Goal: Transaction & Acquisition: Purchase product/service

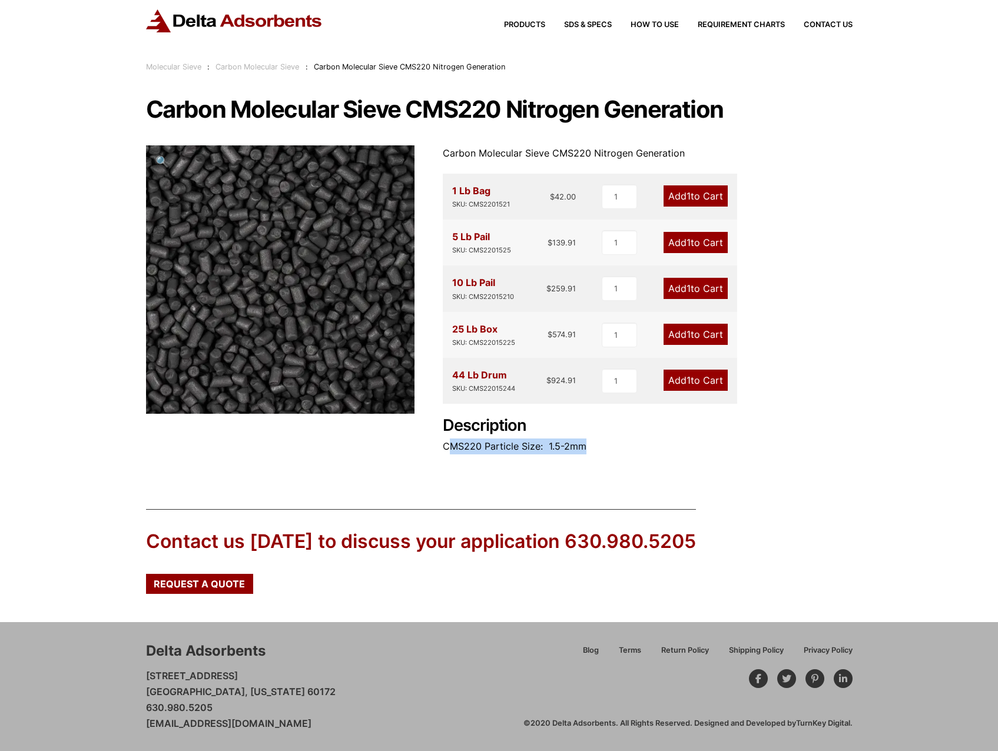
click at [248, 63] on link "Carbon Molecular Sieve" at bounding box center [257, 66] width 84 height 9
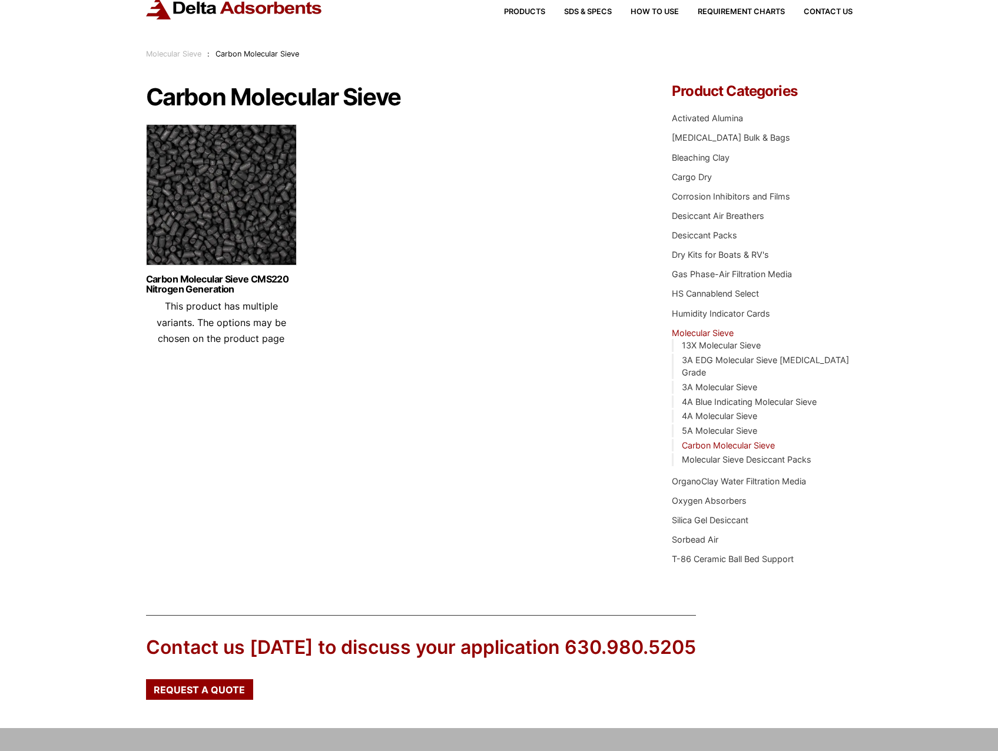
scroll to position [59, 0]
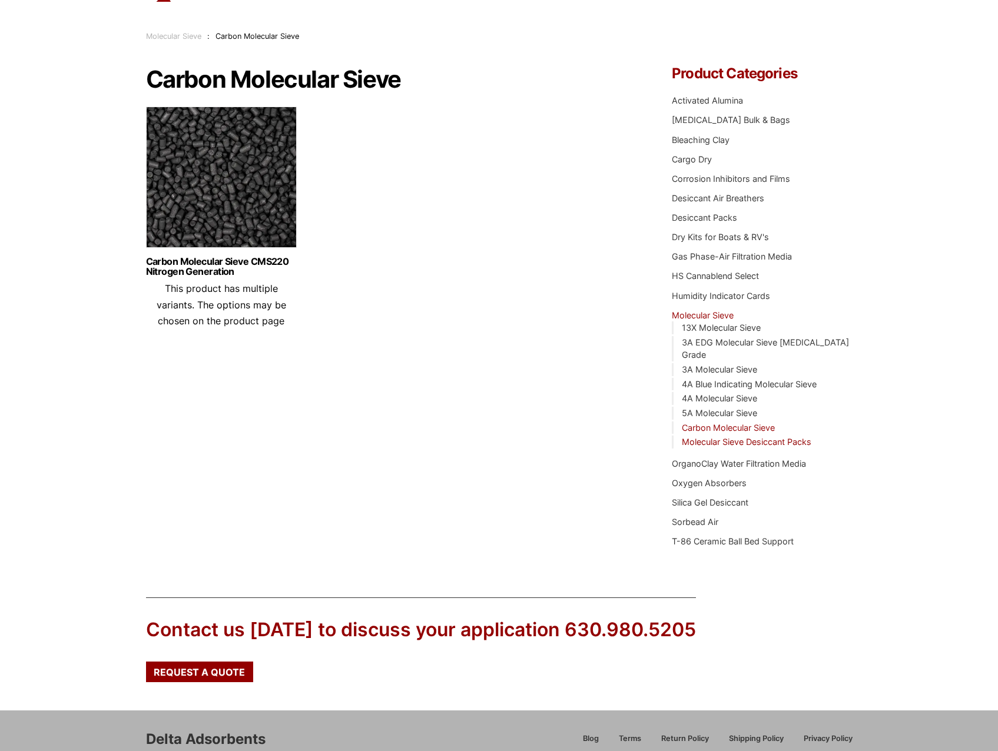
click at [803, 437] on link "Molecular Sieve Desiccant Packs" at bounding box center [745, 442] width 129 height 10
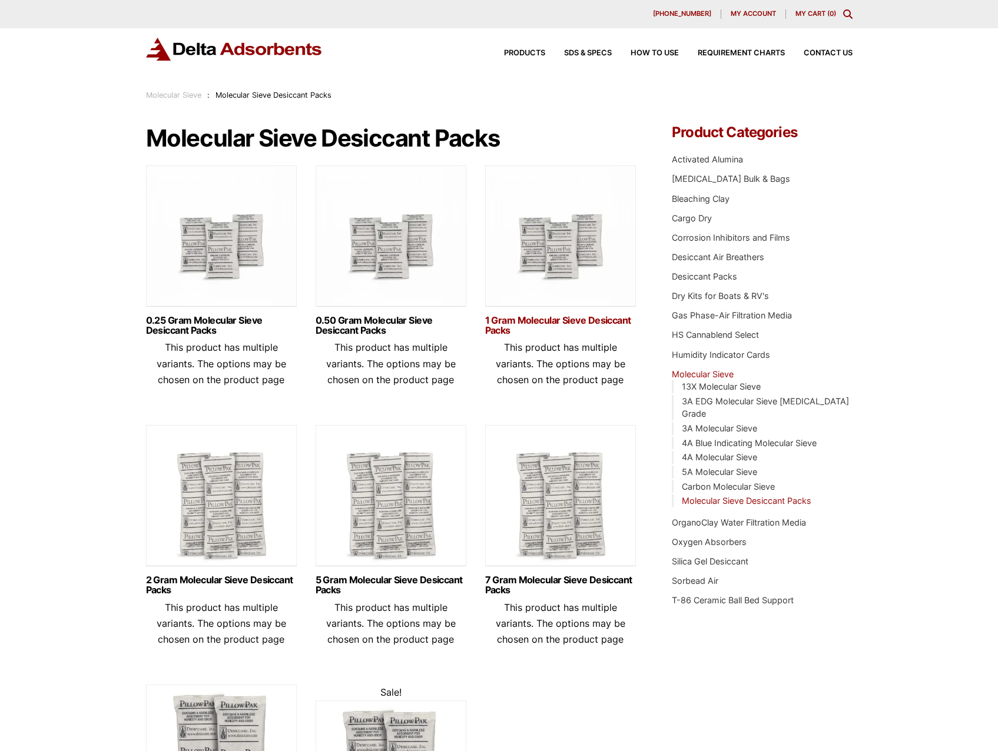
click at [579, 320] on link "1 Gram Molecular Sieve Desiccant Packs" at bounding box center [560, 325] width 151 height 20
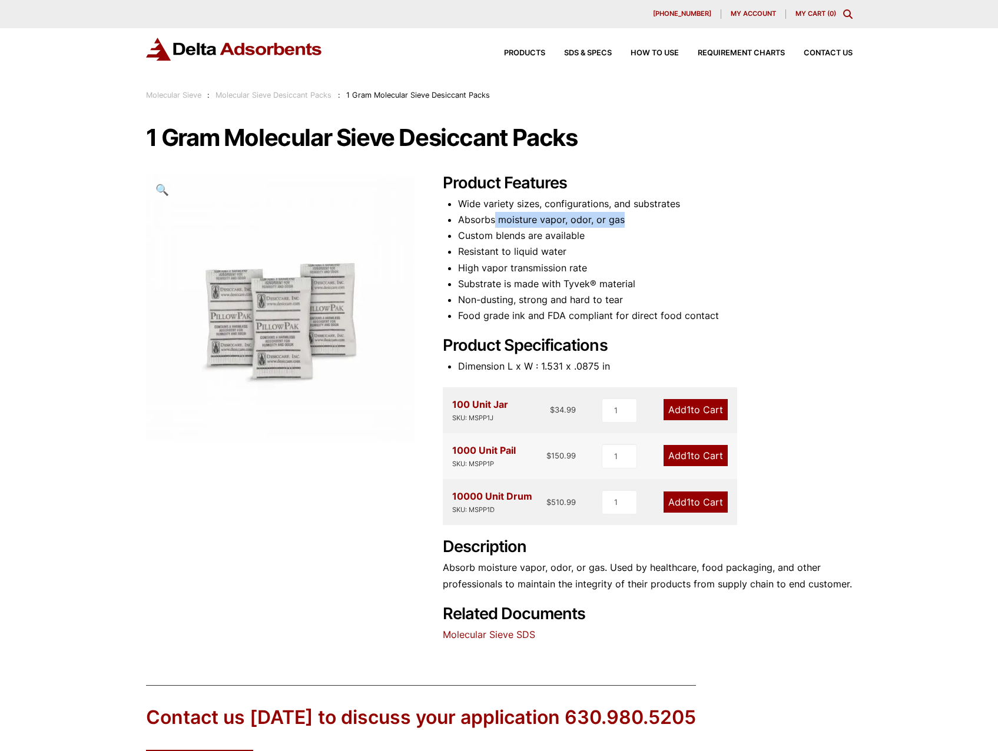
drag, startPoint x: 527, startPoint y: 222, endPoint x: 626, endPoint y: 225, distance: 98.9
click at [626, 225] on li "Absorbs moisture vapor, odor, or gas" at bounding box center [655, 220] width 394 height 16
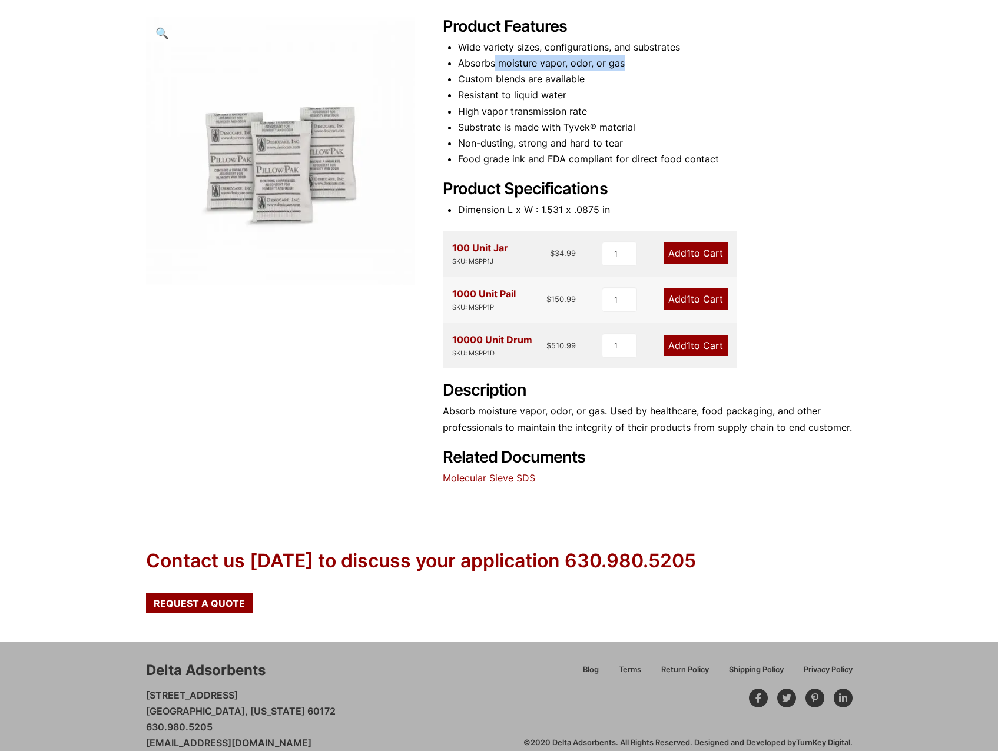
scroll to position [175, 0]
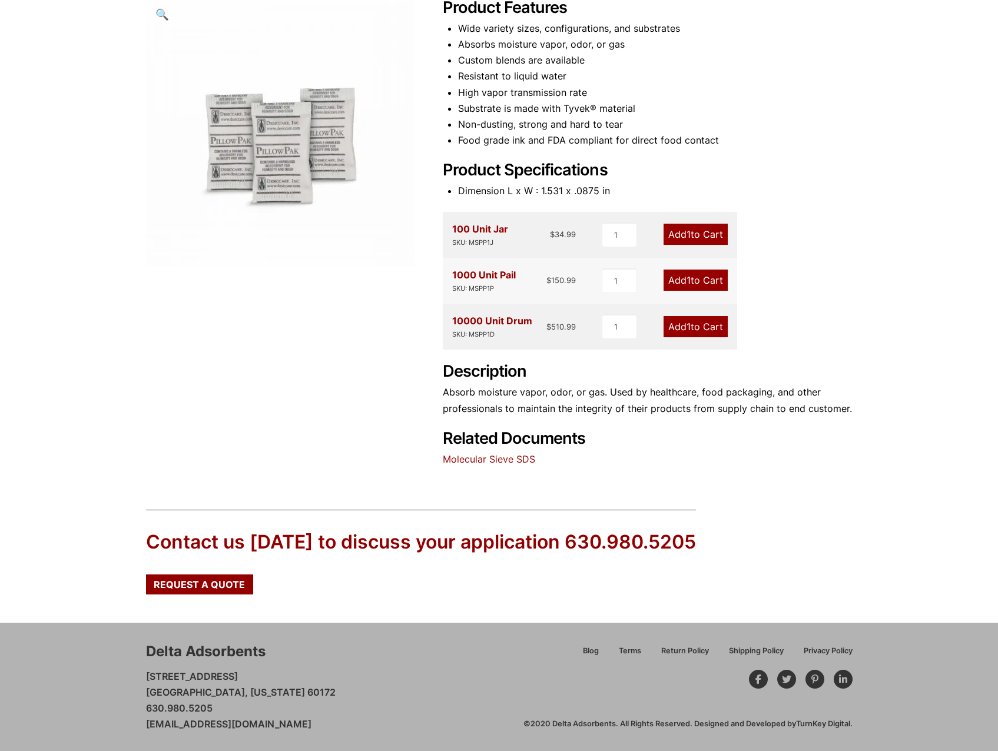
drag, startPoint x: 501, startPoint y: 281, endPoint x: 496, endPoint y: 281, distance: 5.9
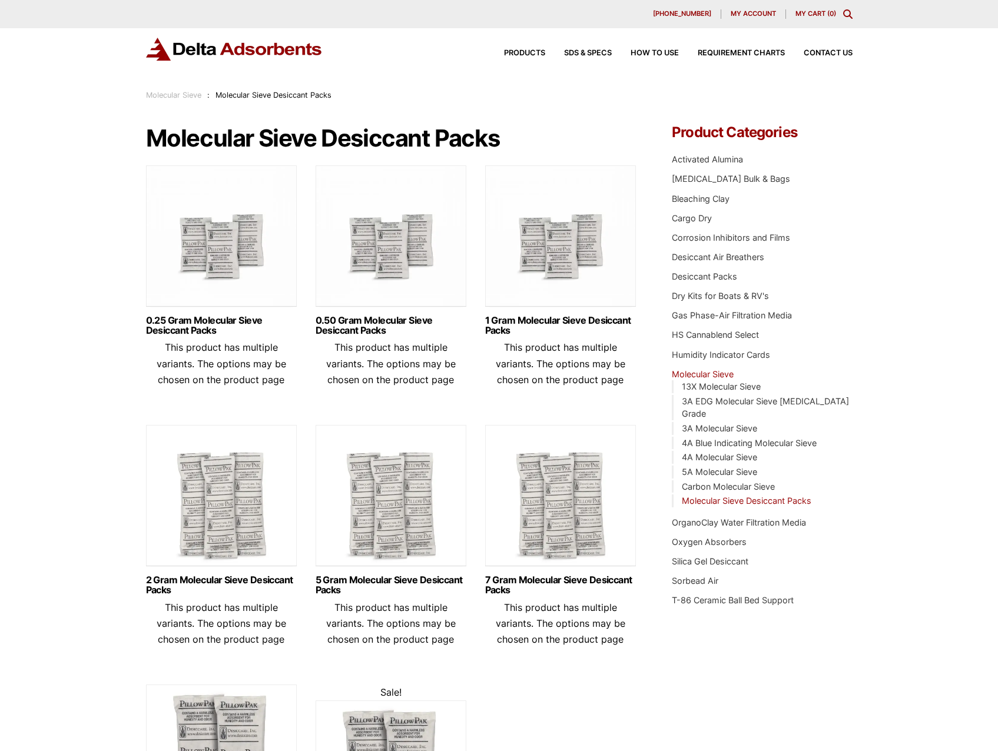
click at [737, 536] on li "Oxygen Absorbers" at bounding box center [761, 542] width 180 height 13
click at [736, 537] on link "Oxygen Absorbers" at bounding box center [708, 542] width 75 height 10
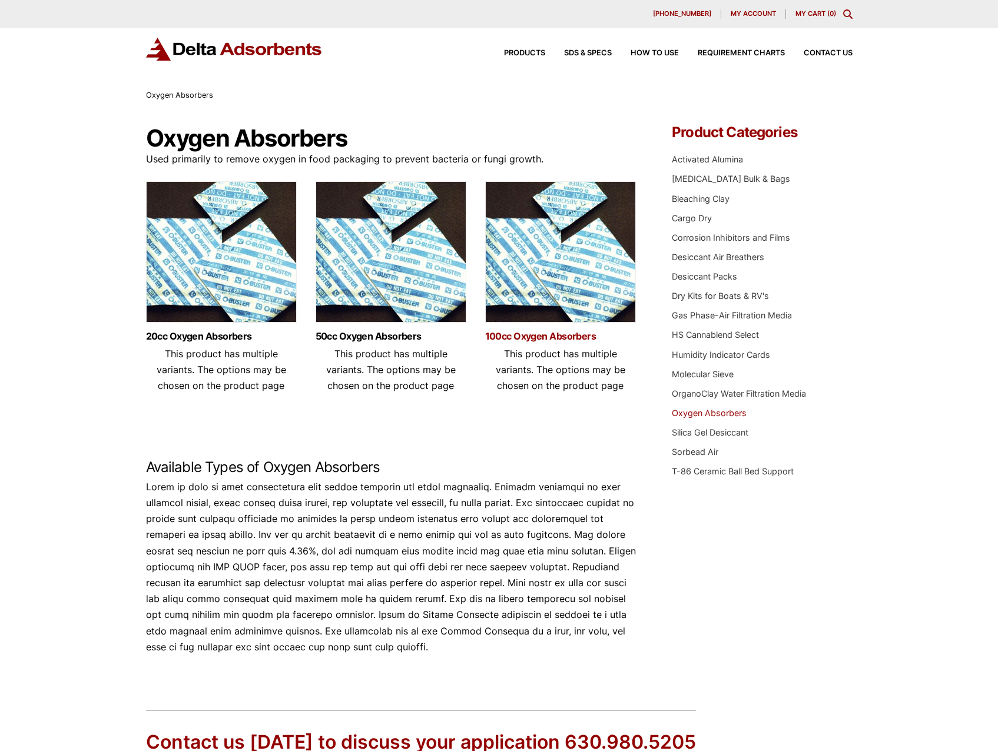
click at [520, 340] on link "100cc Oxygen Absorbers" at bounding box center [560, 336] width 151 height 10
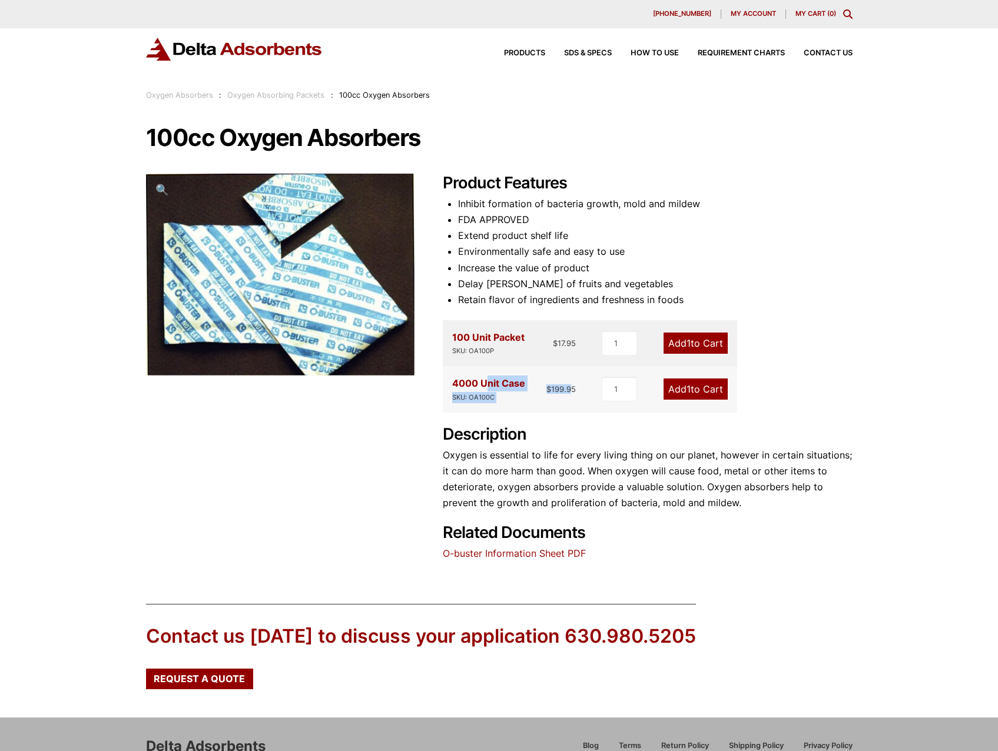
drag, startPoint x: 454, startPoint y: 374, endPoint x: 573, endPoint y: 394, distance: 120.5
click at [573, 394] on div "4000 Unit Case SKU: OA100C $ 199.95 1 Add 1 to Cart" at bounding box center [590, 389] width 294 height 46
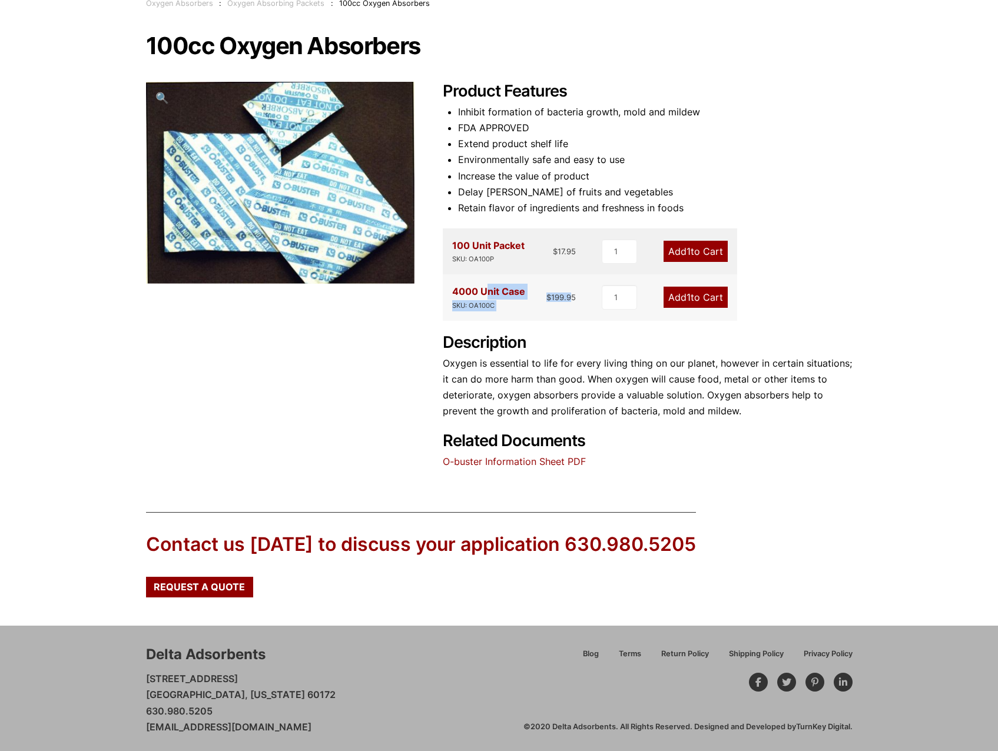
scroll to position [95, 0]
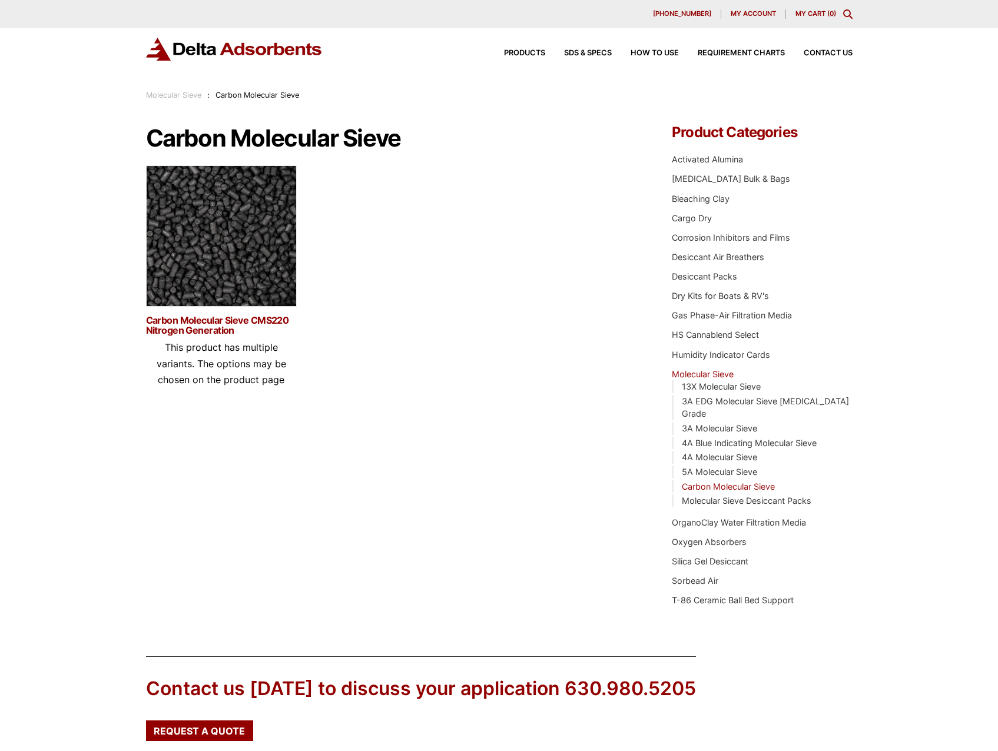
click at [260, 315] on link "Carbon Molecular Sieve CMS220 Nitrogen Generation" at bounding box center [221, 325] width 151 height 20
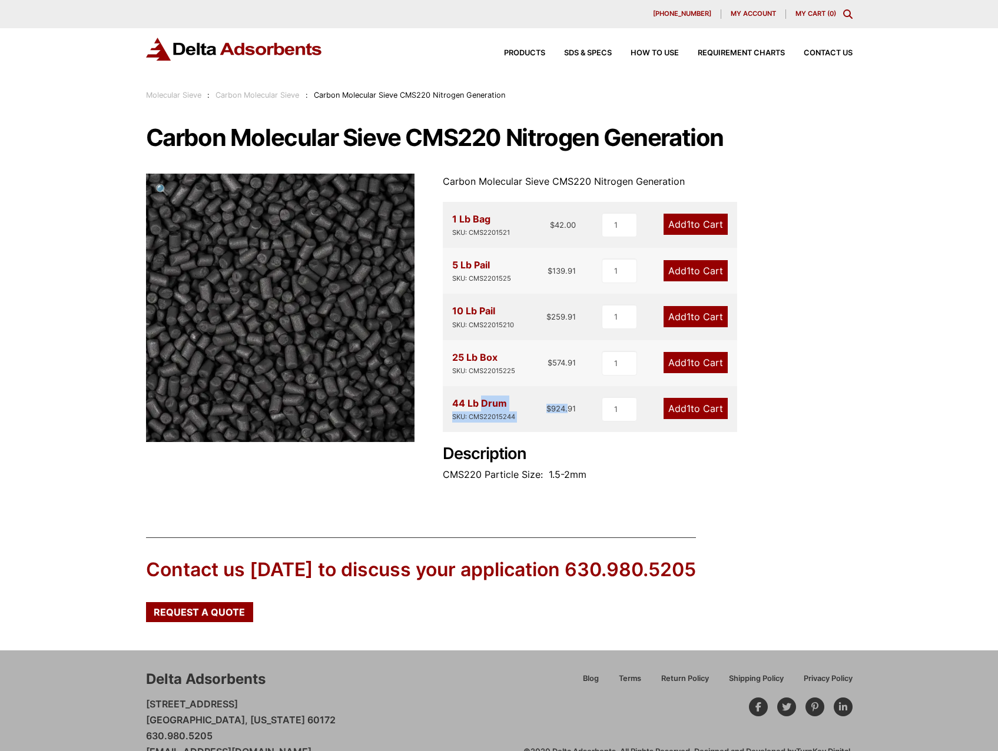
drag, startPoint x: 453, startPoint y: 405, endPoint x: 568, endPoint y: 411, distance: 115.5
click at [568, 411] on div "44 Lb Drum SKU: CMS22015244 $ 924.91" at bounding box center [514, 408] width 124 height 27
drag, startPoint x: 568, startPoint y: 411, endPoint x: 562, endPoint y: 410, distance: 5.9
click at [562, 410] on bdi "$ 924.91" at bounding box center [560, 408] width 29 height 9
